Goal: Task Accomplishment & Management: Manage account settings

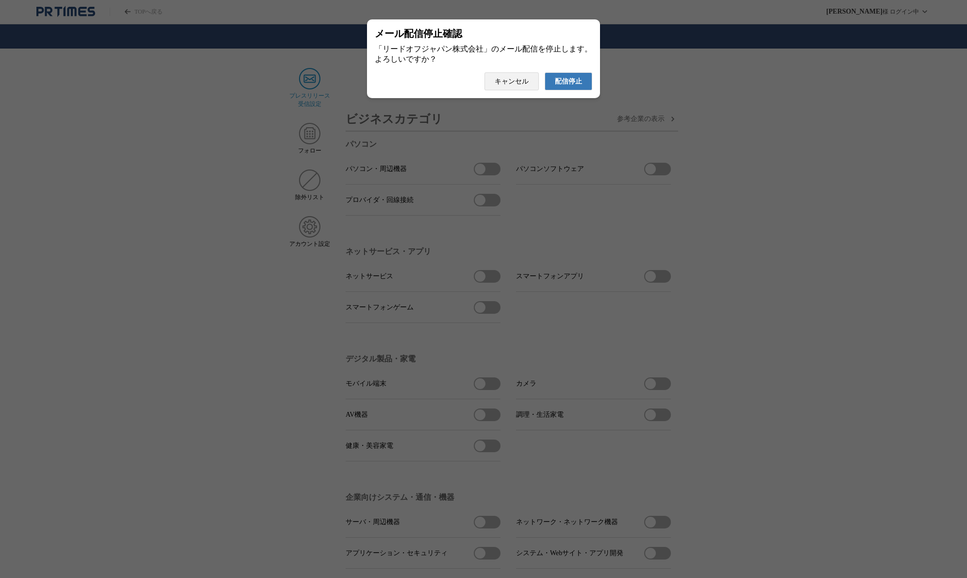
click at [572, 85] on span "配信停止" at bounding box center [568, 81] width 27 height 9
click at [565, 84] on span "配信停止" at bounding box center [568, 81] width 27 height 9
click at [565, 86] on span "配信停止" at bounding box center [568, 81] width 27 height 9
click at [579, 86] on span "配信停止" at bounding box center [568, 81] width 27 height 9
click at [577, 73] on span "配信停止" at bounding box center [568, 71] width 27 height 9
